Goal: Information Seeking & Learning: Learn about a topic

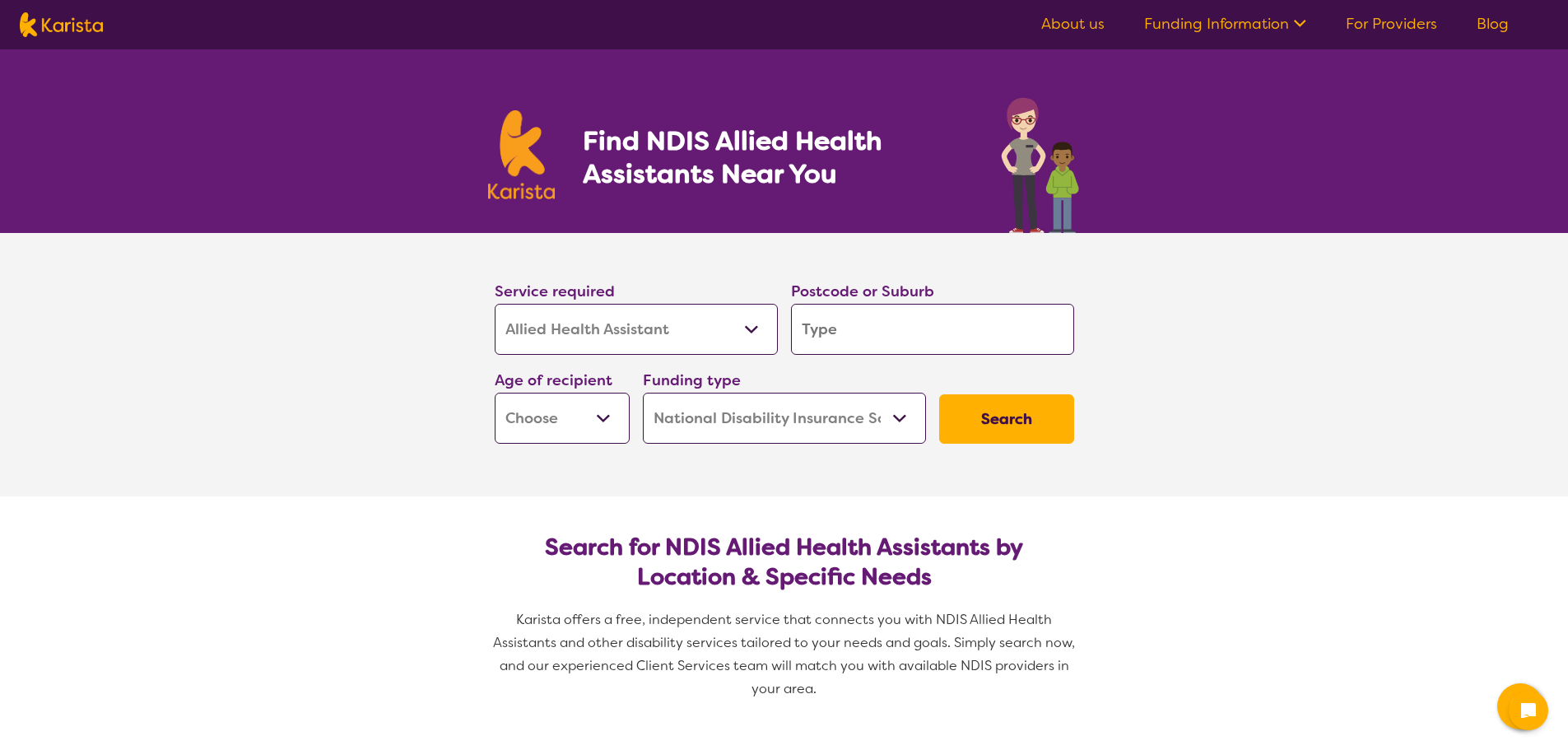
select select "Allied Health Assistant"
select select "NDIS"
select select "Allied Health Assistant"
select select "NDIS"
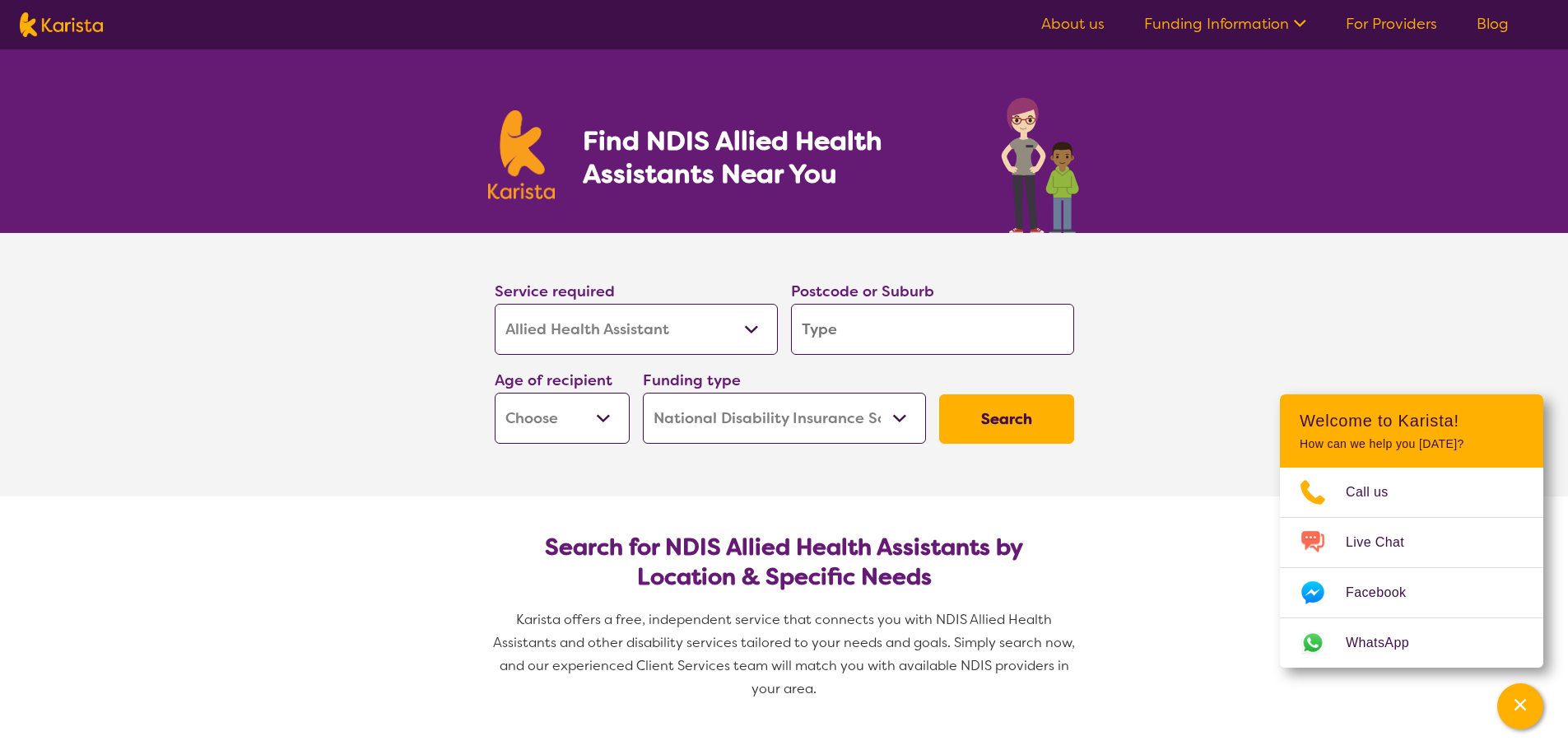
click at [855, 336] on input "search" at bounding box center [932, 329] width 283 height 51
type input "4"
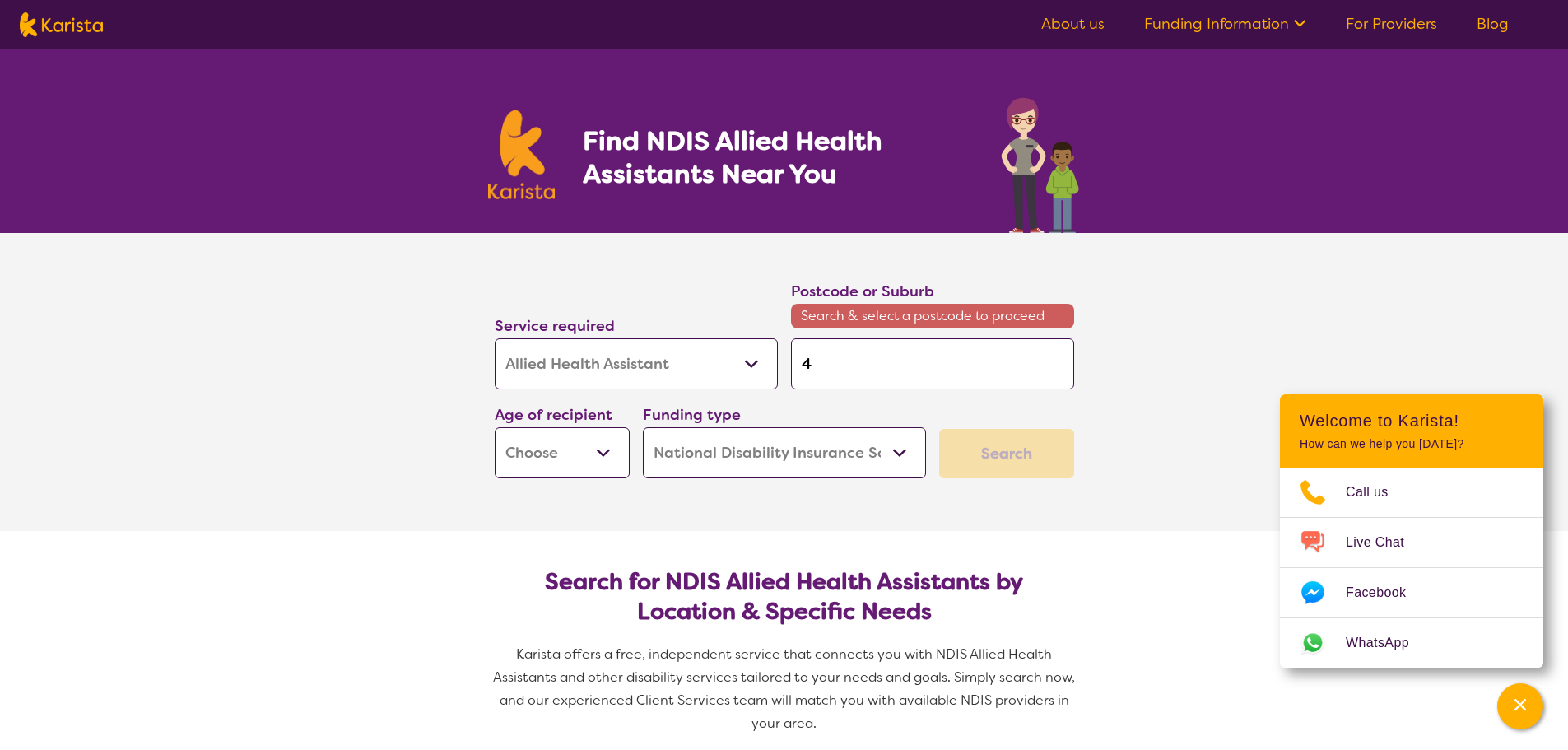
type input "45"
type input "450"
type input "4505"
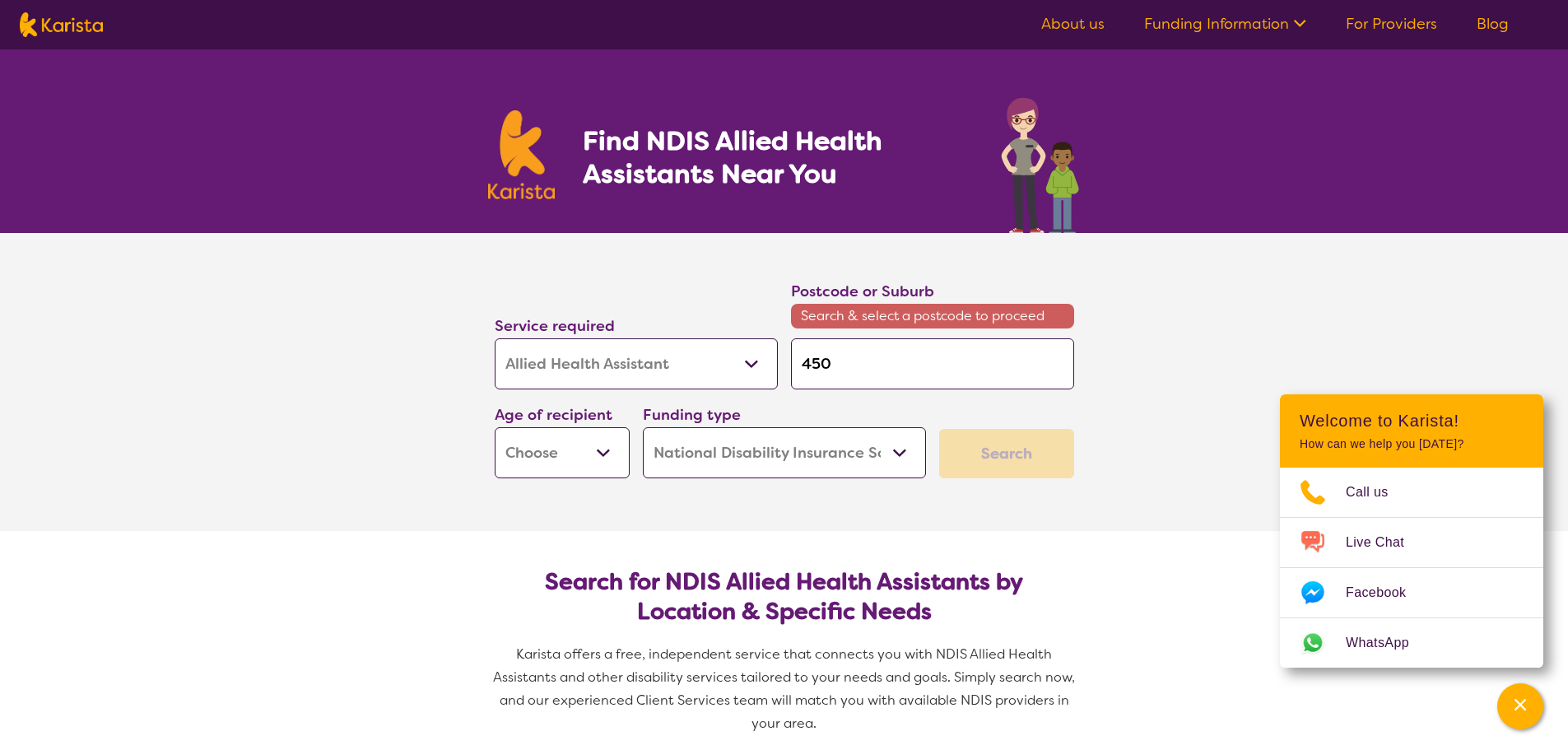
type input "4505"
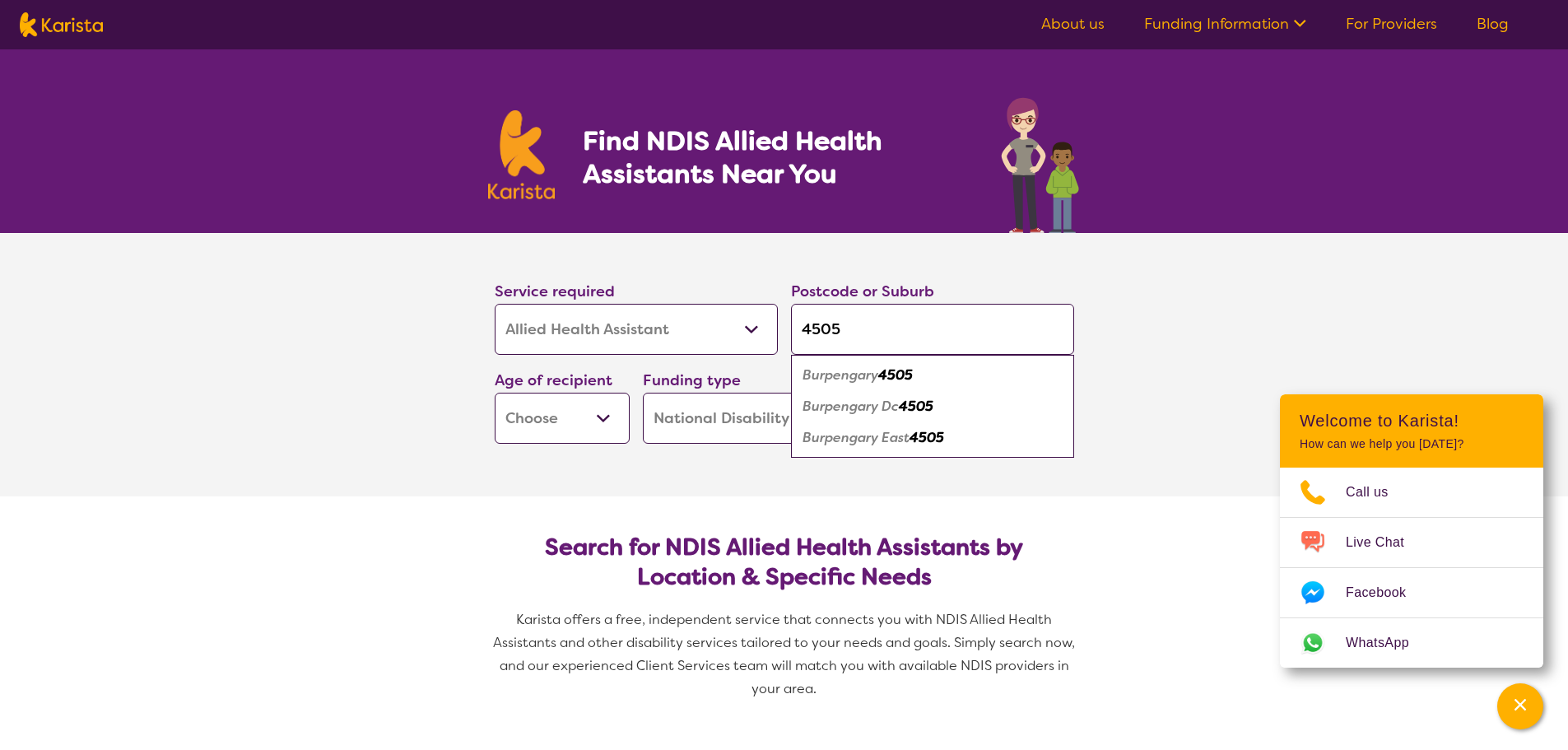
type input "4505"
click at [909, 437] on em "Burpengary East" at bounding box center [855, 437] width 107 height 17
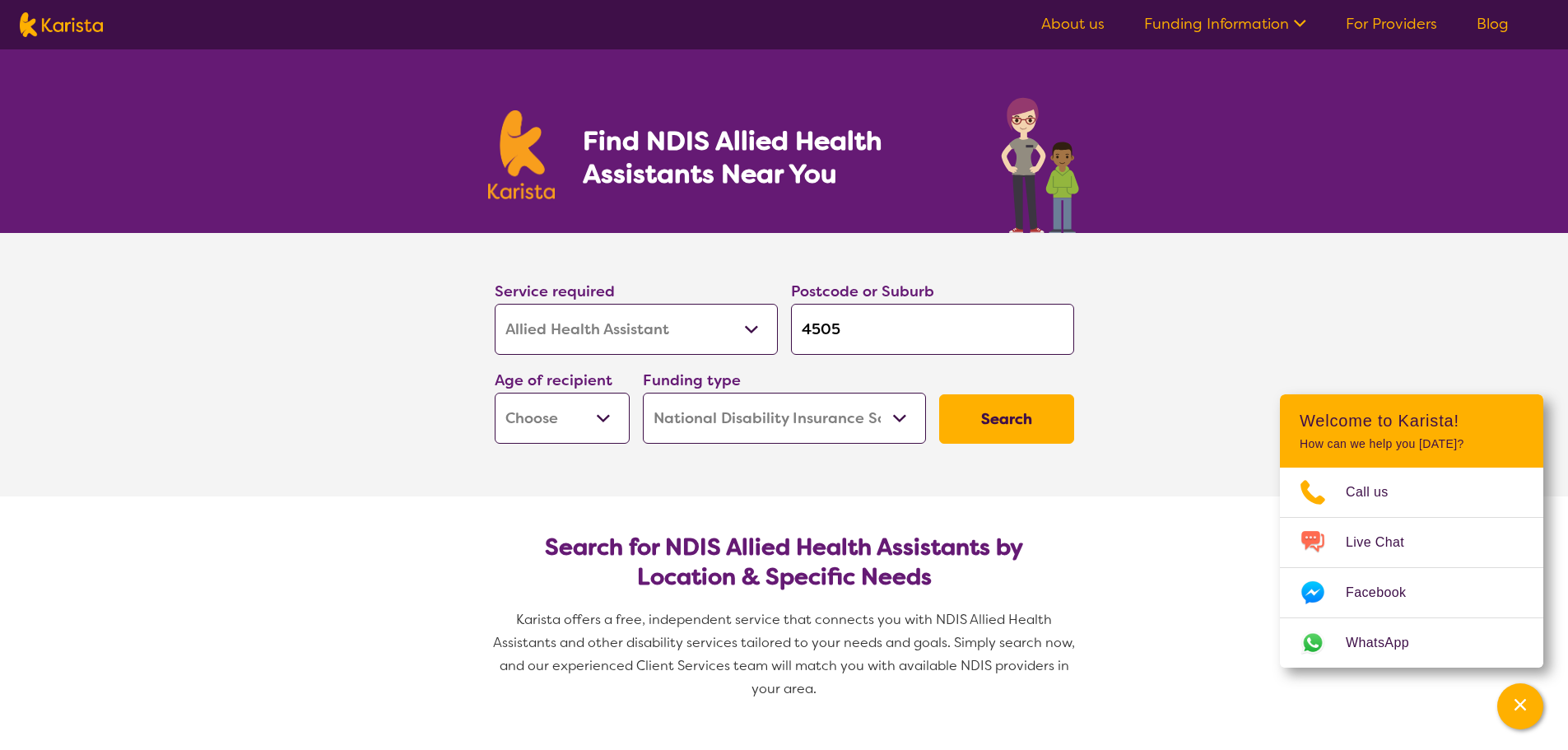
click at [588, 418] on select "Early Childhood - 0 to 9 Child - 10 to 11 Adolescent - 12 to 17 Adult - 18 to 6…" at bounding box center [562, 418] width 135 height 51
click at [590, 419] on select "Early Childhood - 0 to 9 Child - 10 to 11 Adolescent - 12 to 17 Adult - 18 to 6…" at bounding box center [562, 418] width 135 height 51
select select "AD"
click at [494, 393] on select "Early Childhood - 0 to 9 Child - 10 to 11 Adolescent - 12 to 17 Adult - 18 to 6…" at bounding box center [562, 418] width 135 height 51
select select "AD"
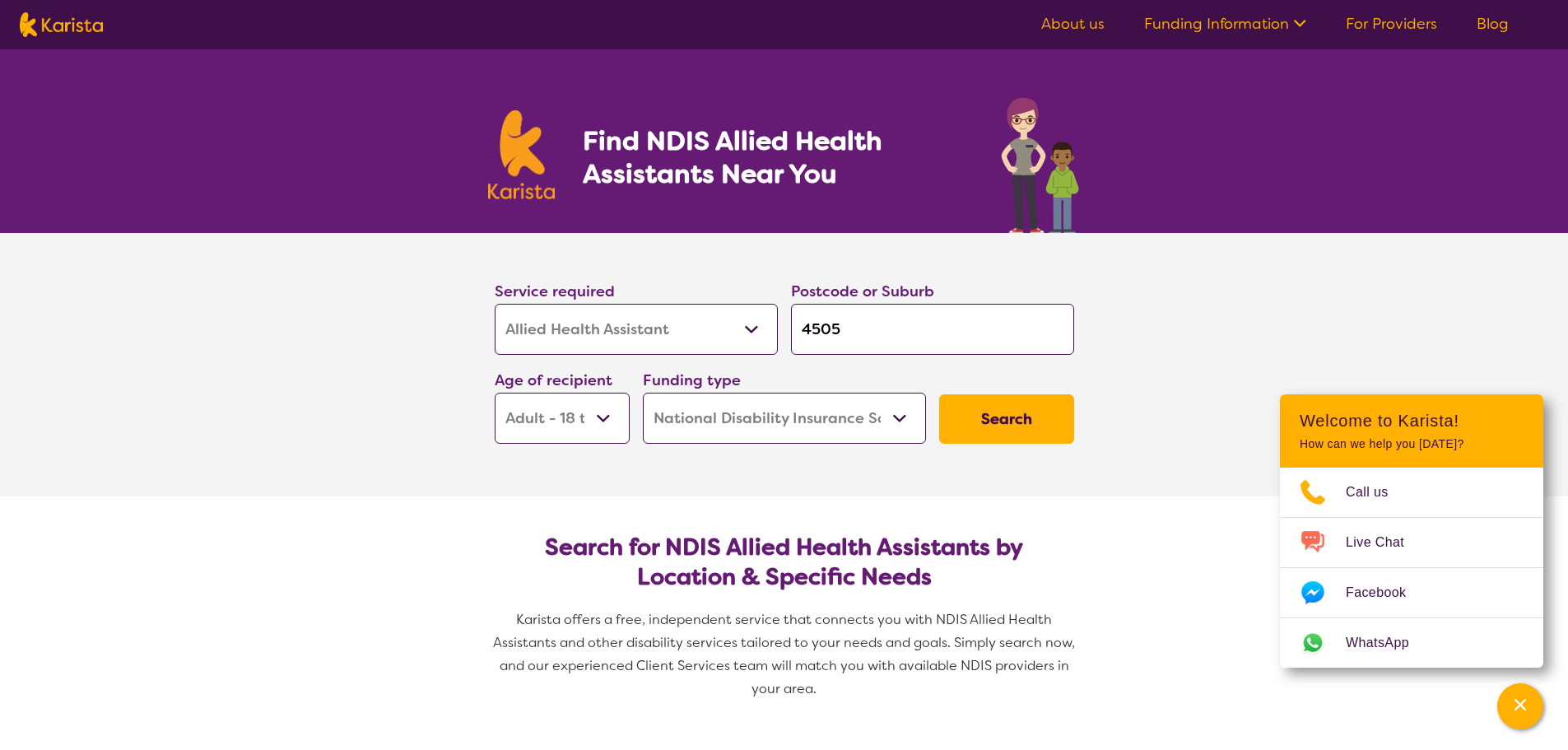
click at [973, 423] on button "Search" at bounding box center [1007, 419] width 135 height 50
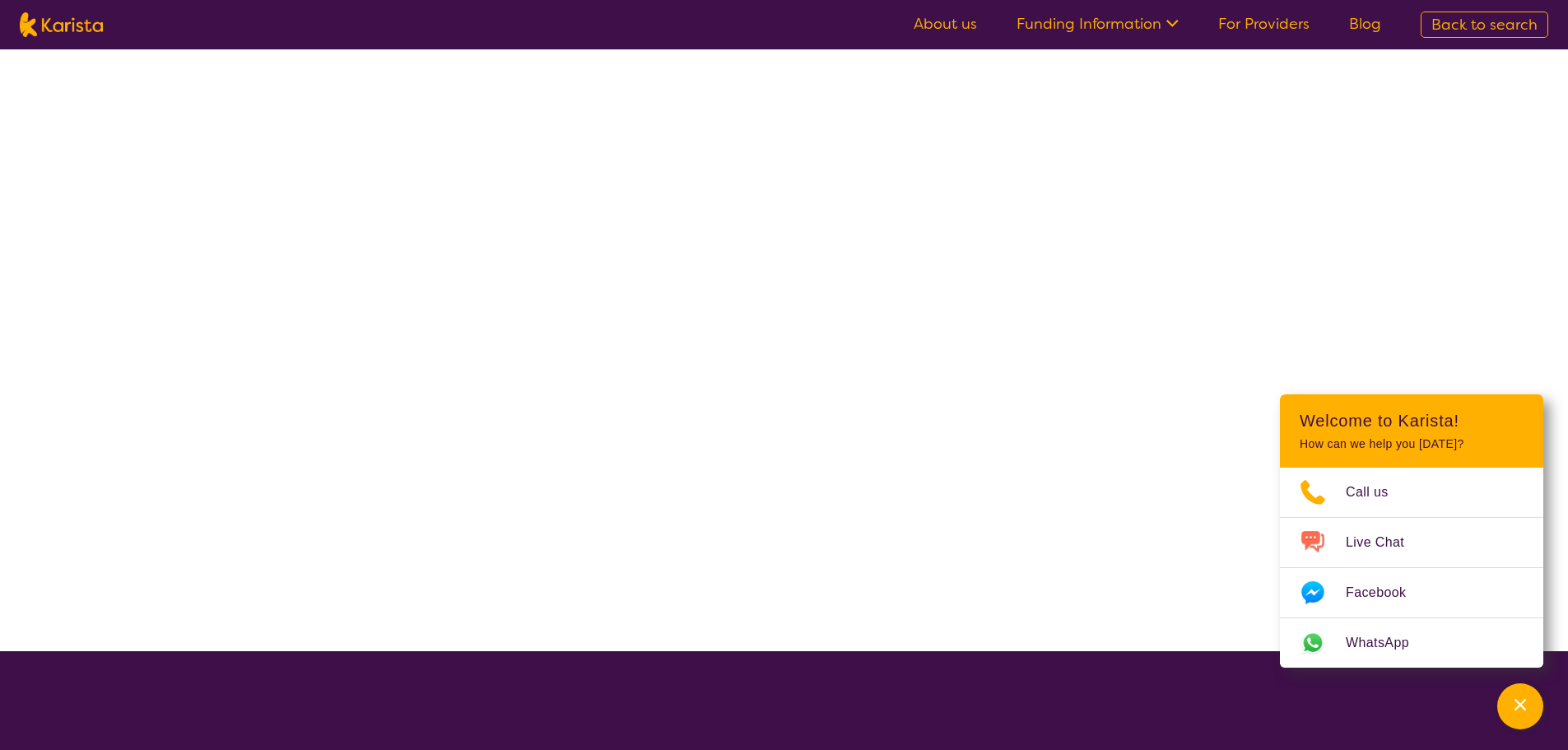
select select "Allied Health Assistant"
select select "AD"
select select "NDIS"
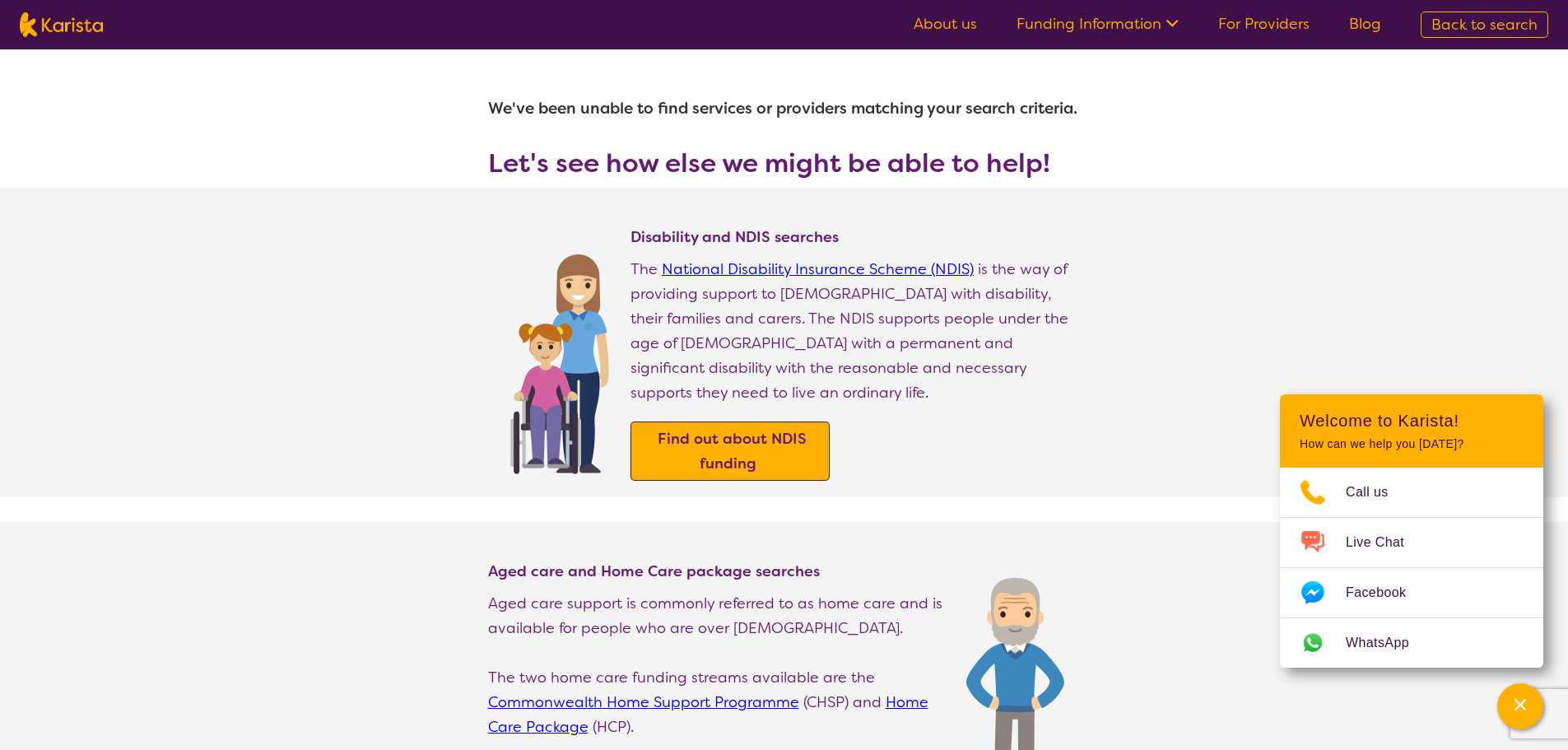
click at [704, 428] on b "Find out about NDIS funding" at bounding box center [732, 451] width 149 height 44
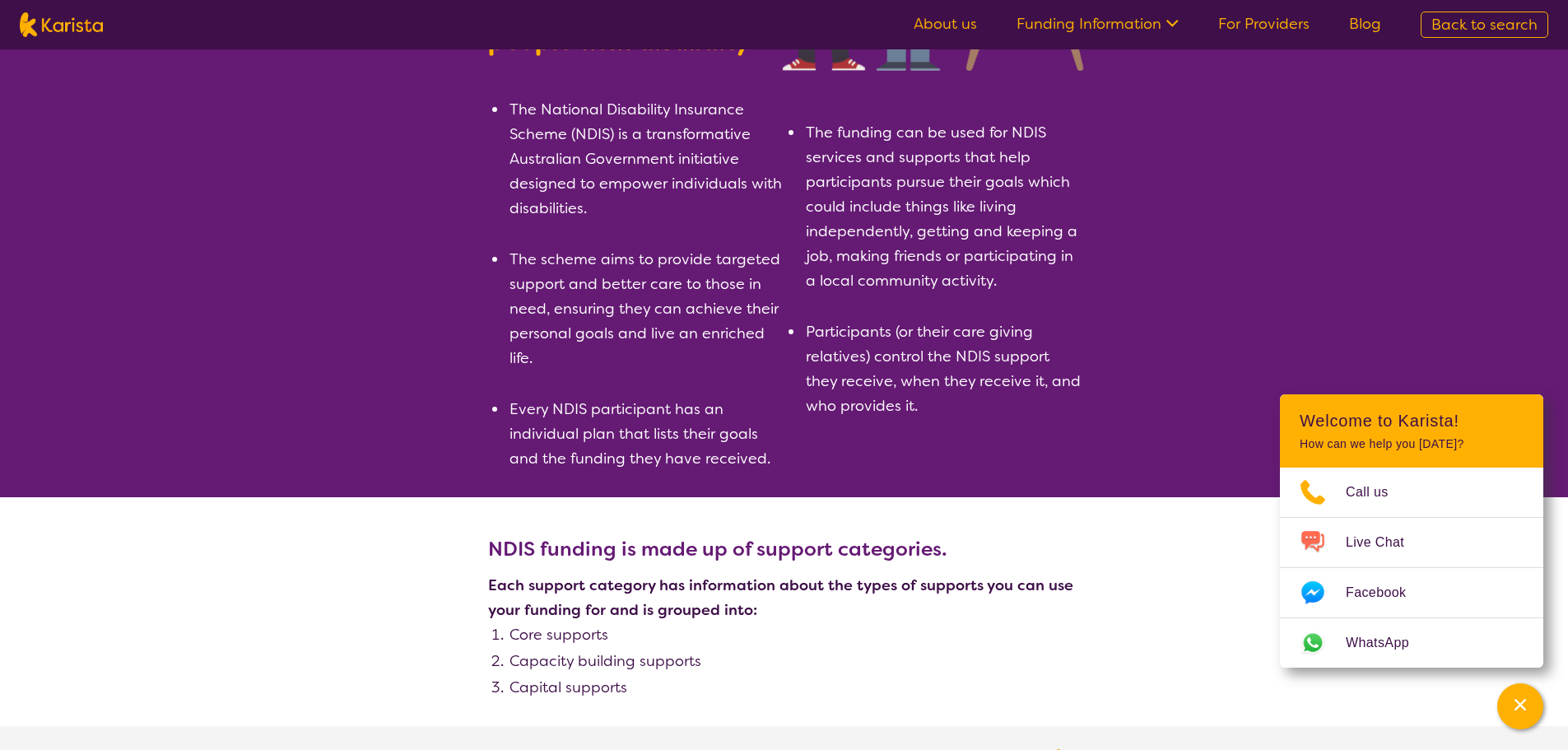
scroll to position [329, 0]
